Goal: Information Seeking & Learning: Learn about a topic

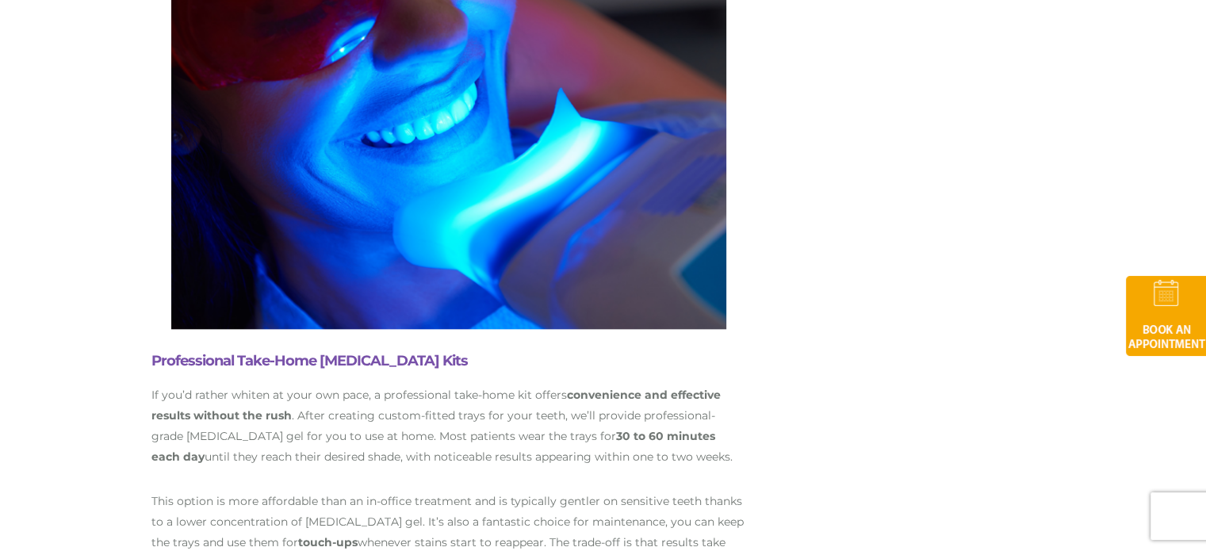
scroll to position [42, 0]
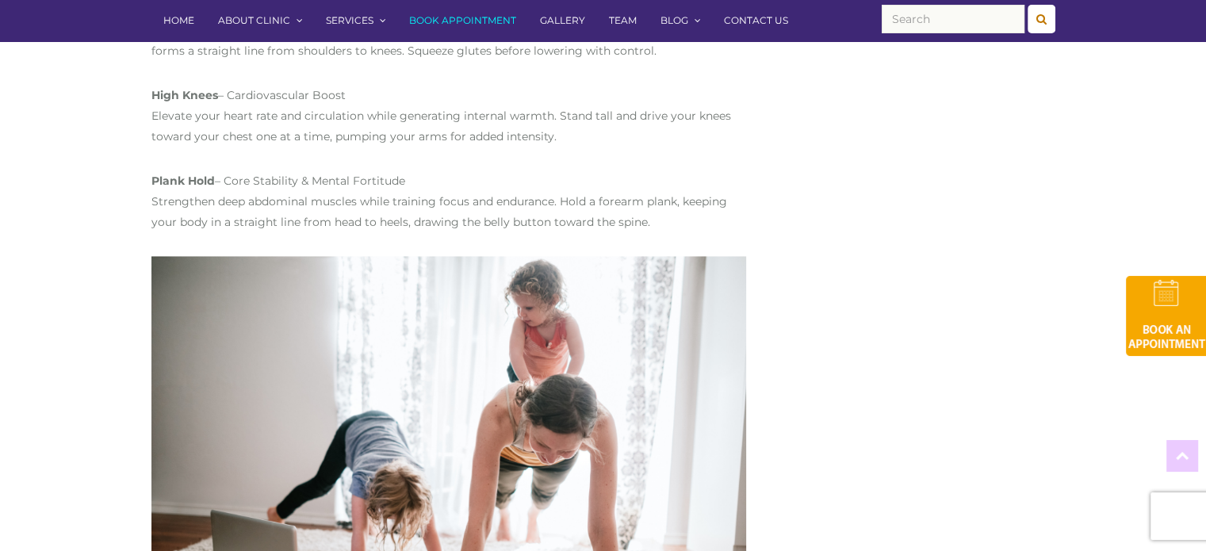
scroll to position [2760, 0]
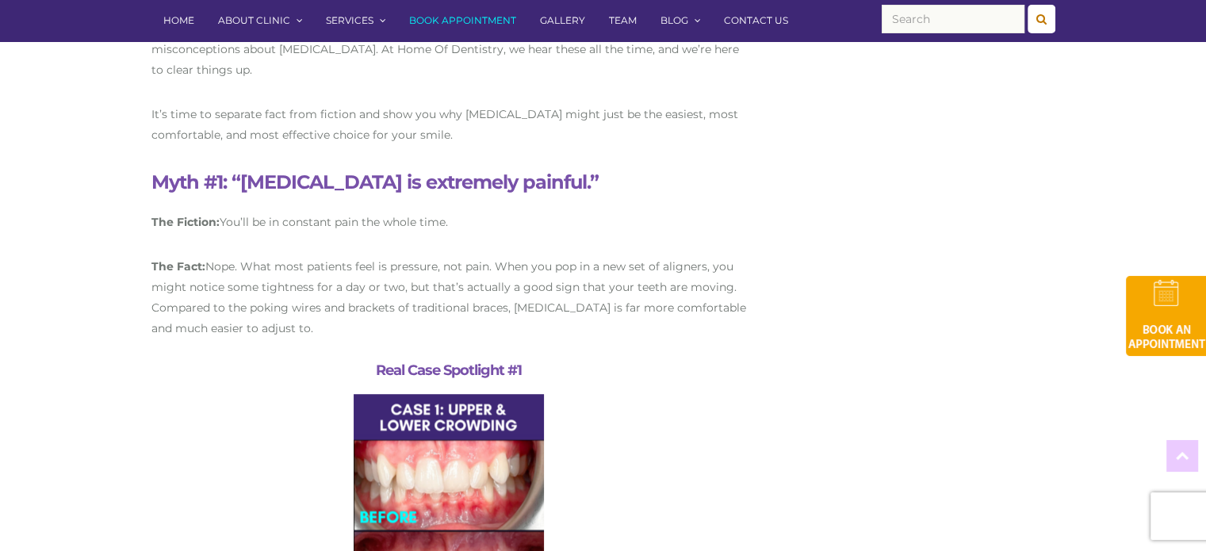
scroll to position [1447, 0]
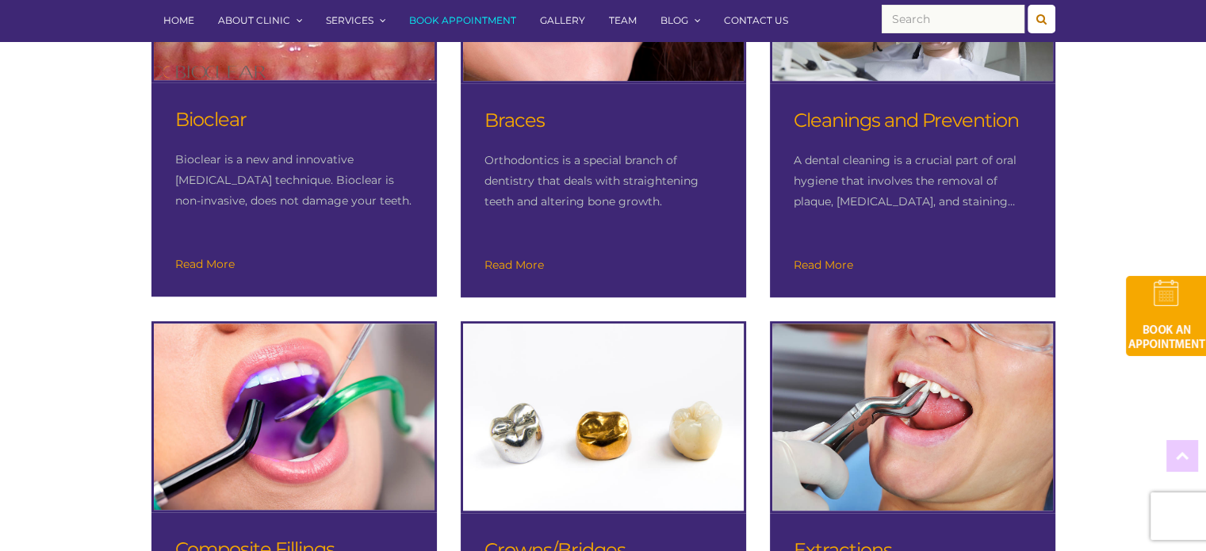
scroll to position [1121, 0]
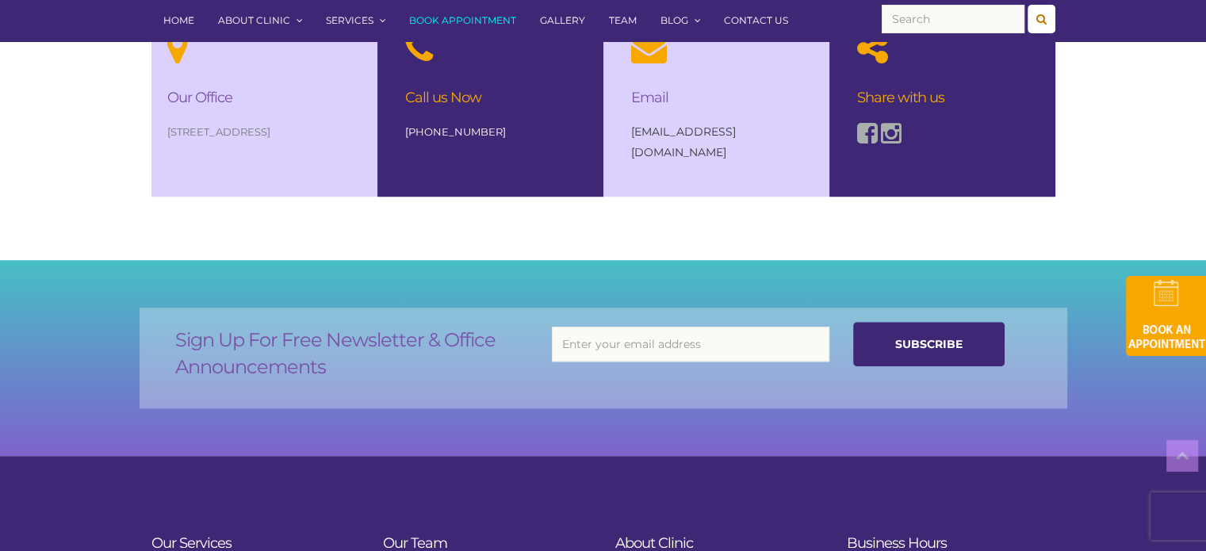
scroll to position [1236, 0]
